Goal: Task Accomplishment & Management: Use online tool/utility

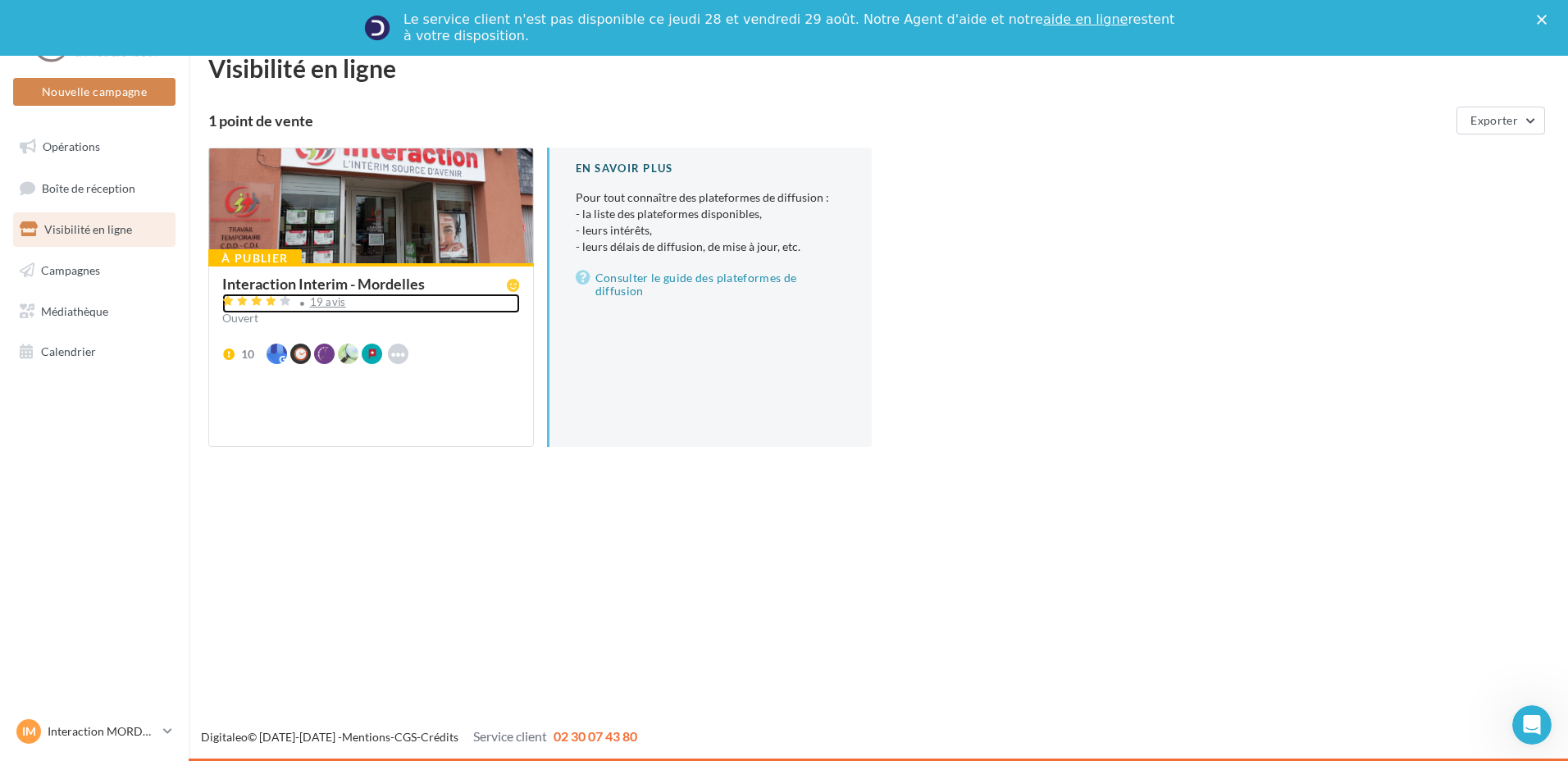
click at [429, 309] on div "19 avis" at bounding box center [371, 304] width 298 height 20
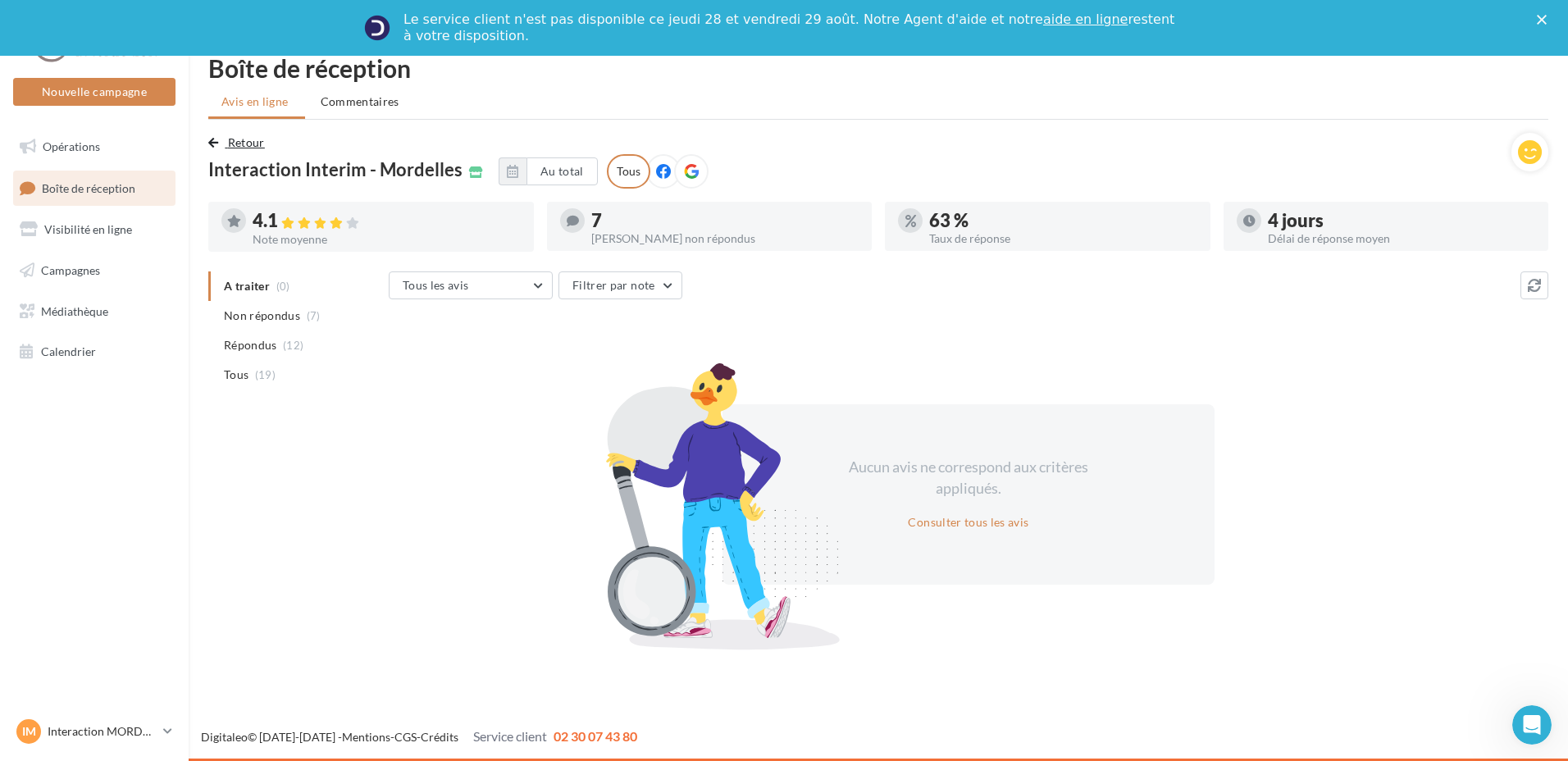
click at [224, 141] on button "Retour" at bounding box center [240, 143] width 63 height 20
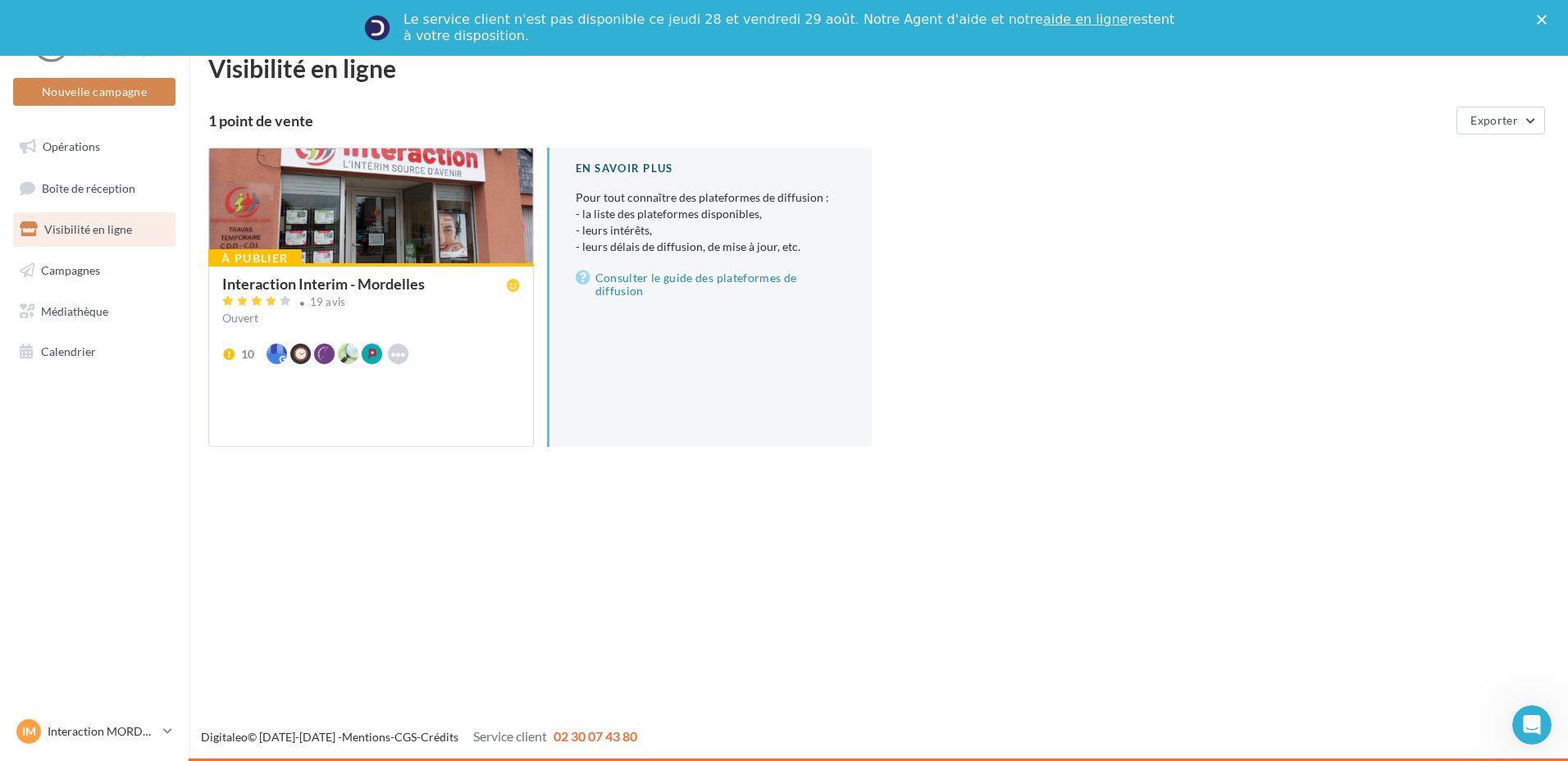
click at [312, 289] on div "Interaction Interim - Mordelles" at bounding box center [323, 284] width 203 height 15
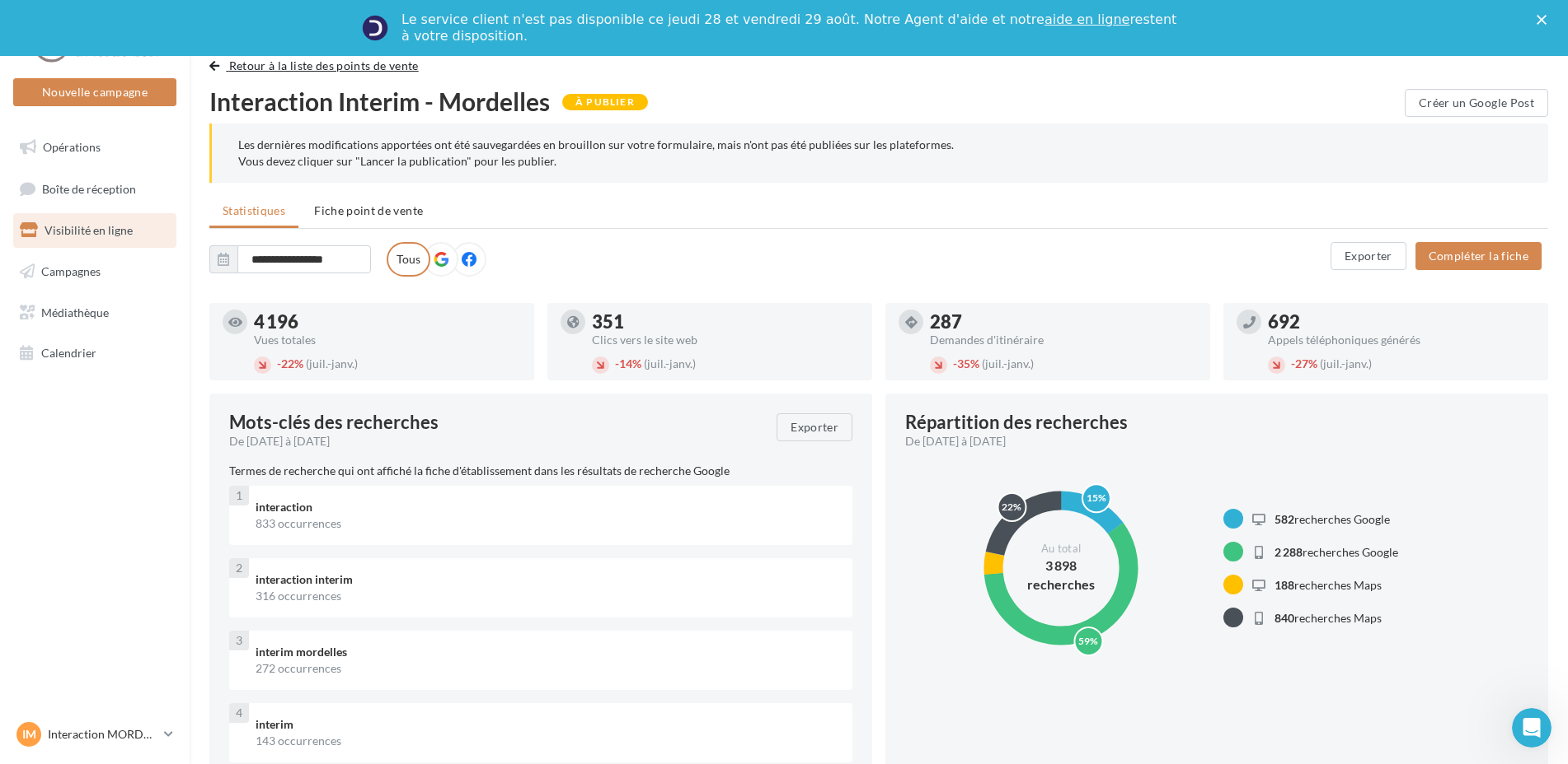
click at [217, 68] on span "button" at bounding box center [214, 66] width 10 height 12
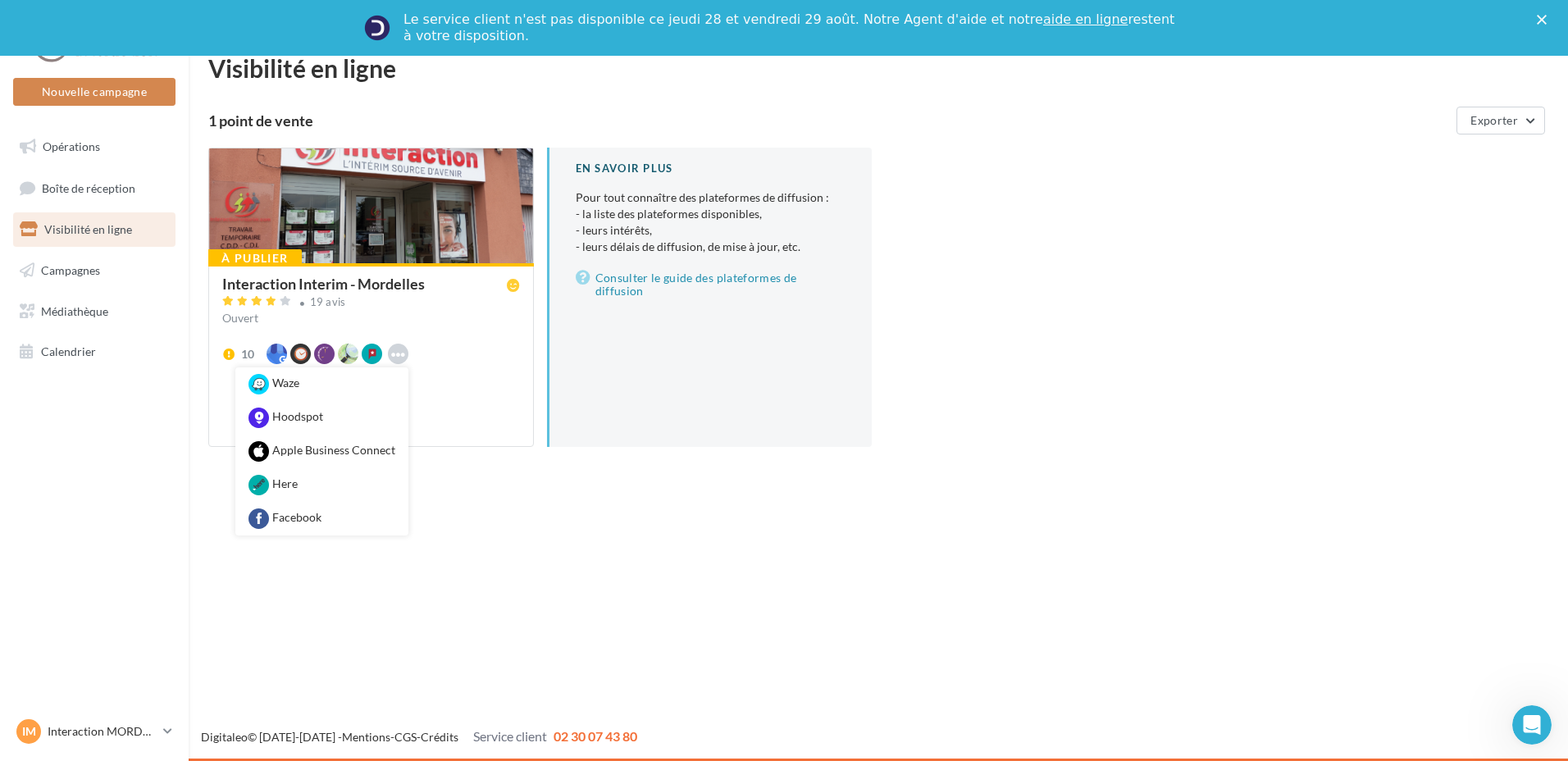
click at [404, 351] on icon at bounding box center [398, 354] width 14 height 14
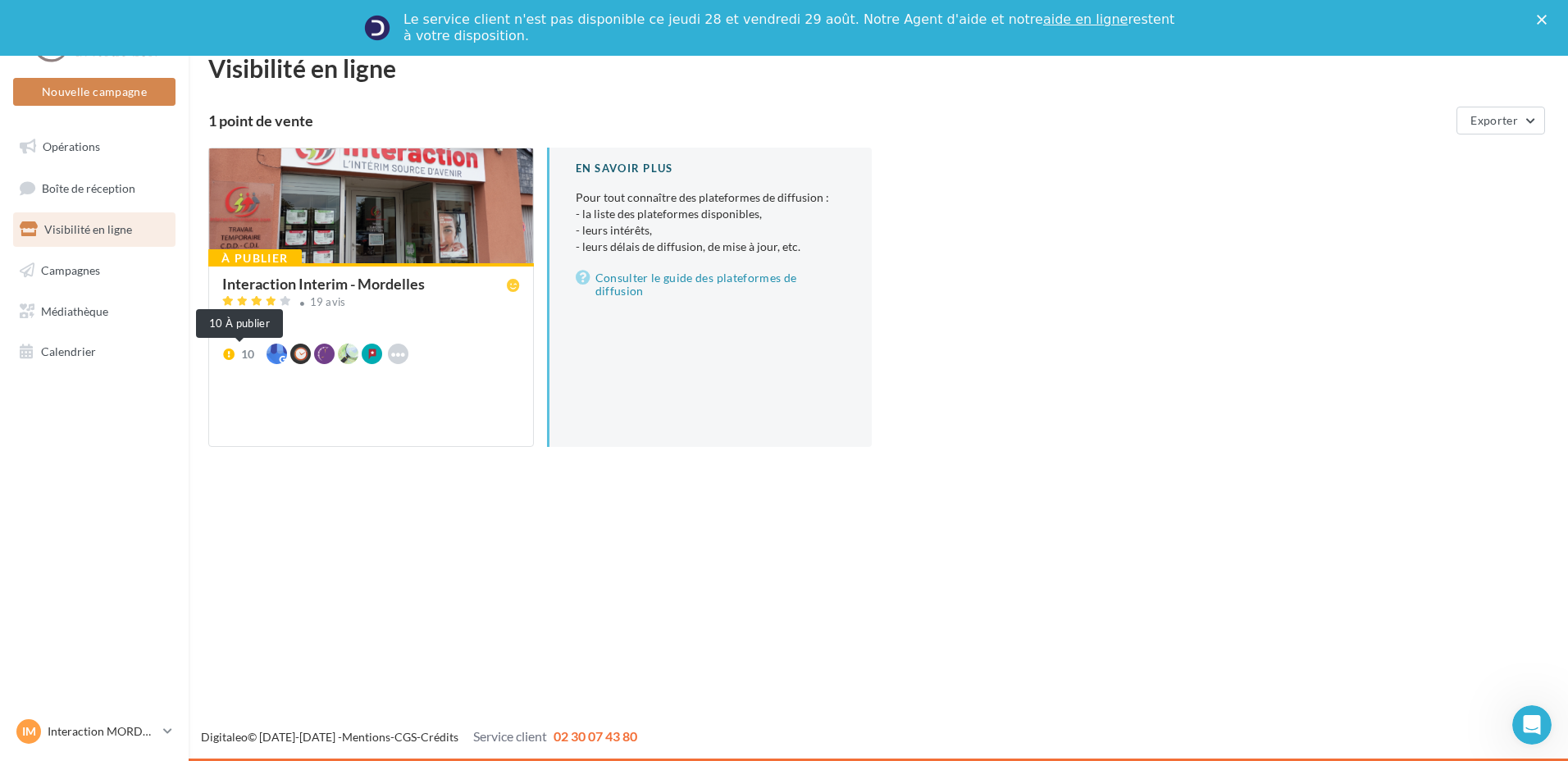
click at [227, 354] on icon at bounding box center [229, 355] width 13 height 12
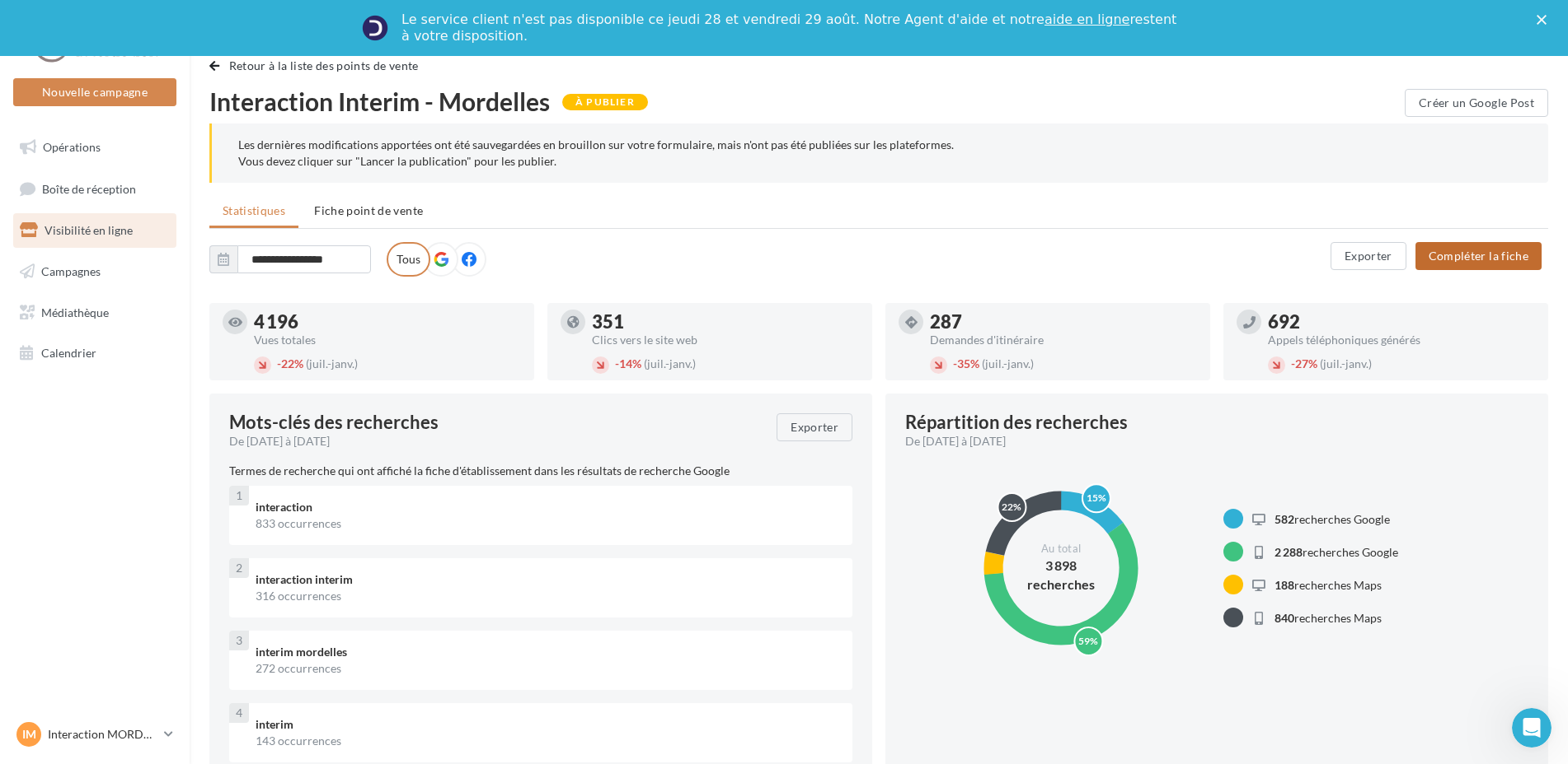
click at [1512, 256] on button "Compléter la fiche" at bounding box center [1478, 257] width 126 height 28
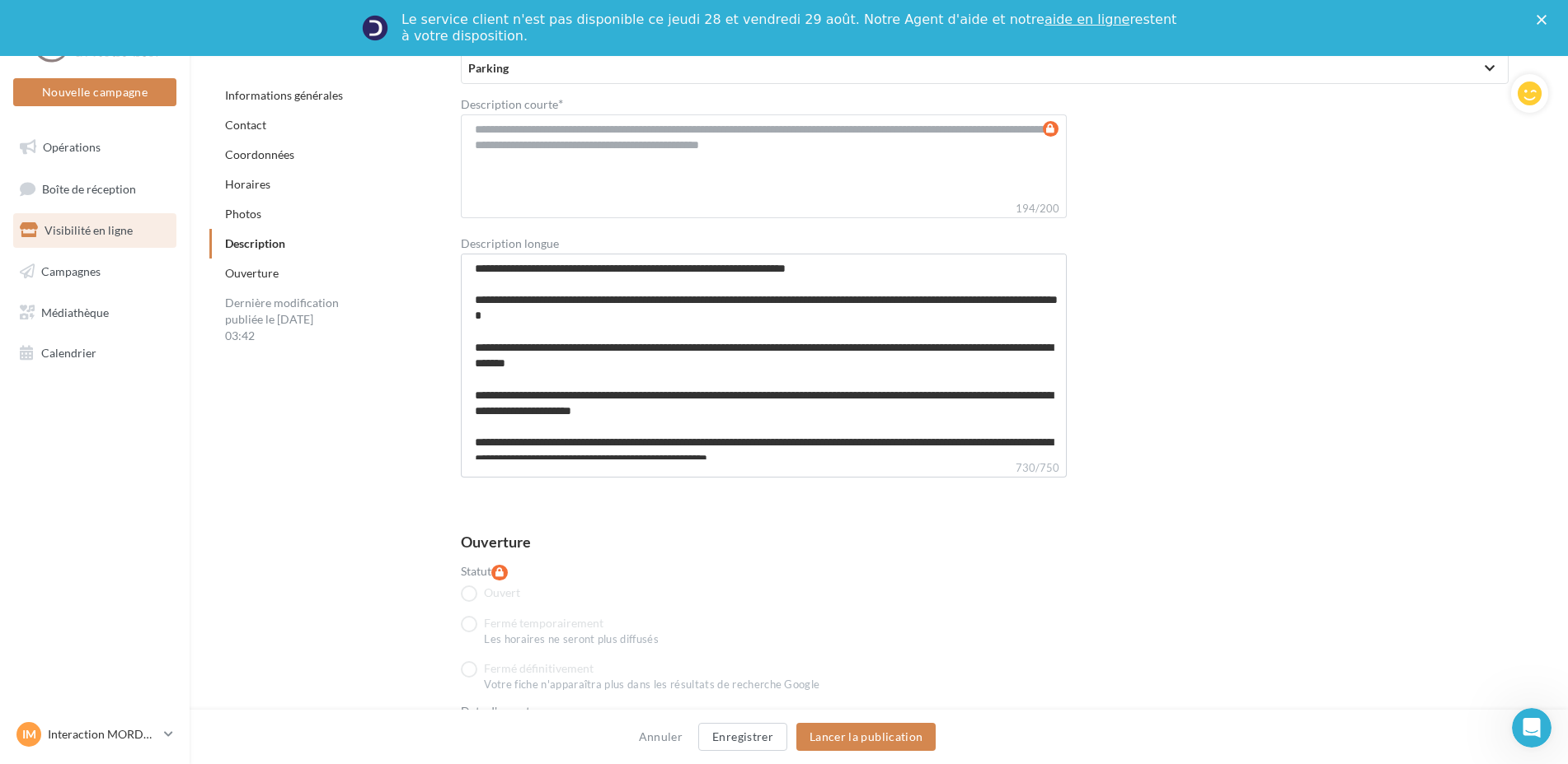
scroll to position [4310, 0]
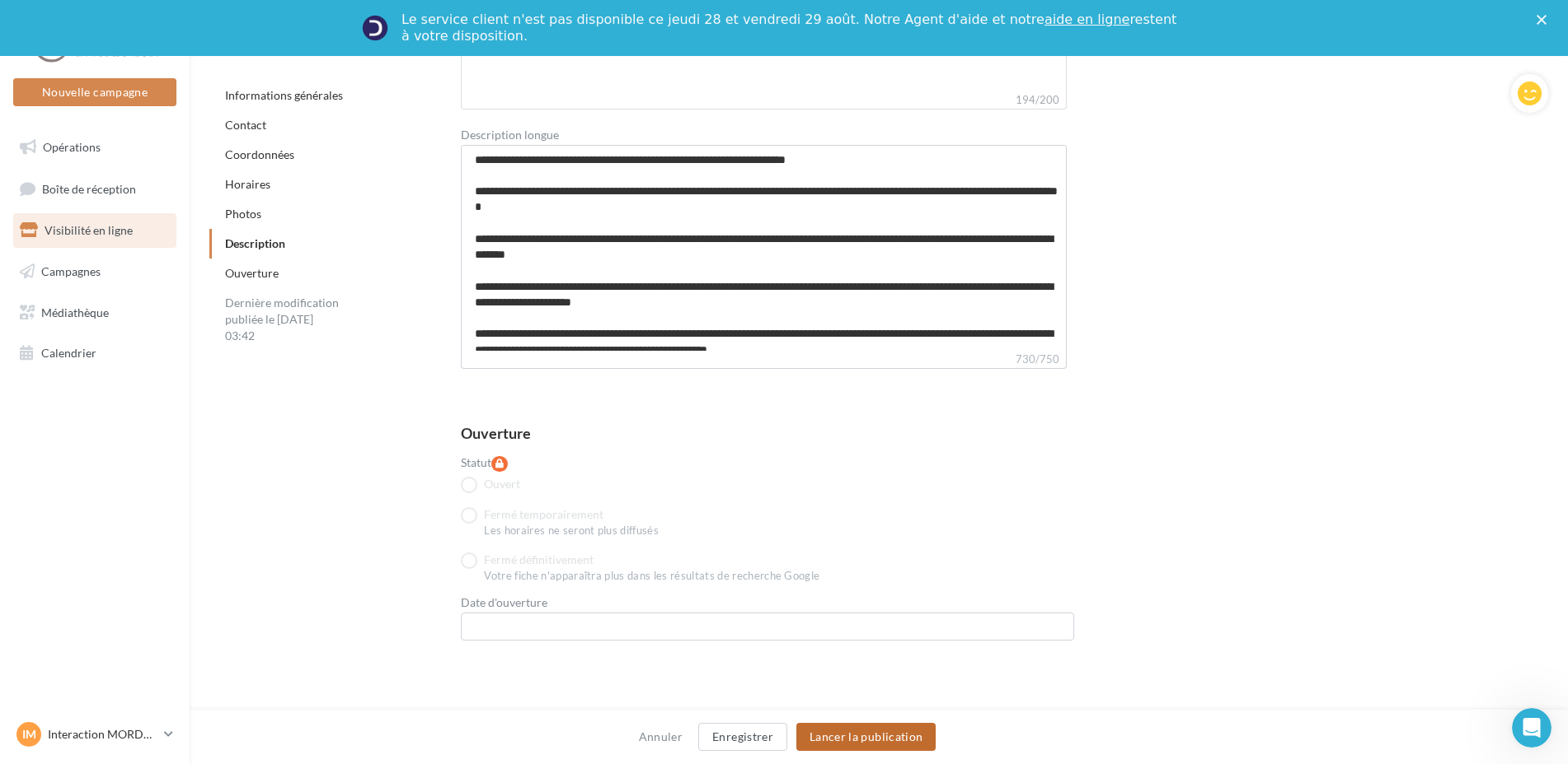
click at [885, 729] on button "Lancer la publication" at bounding box center [866, 737] width 140 height 28
